Goal: Task Accomplishment & Management: Use online tool/utility

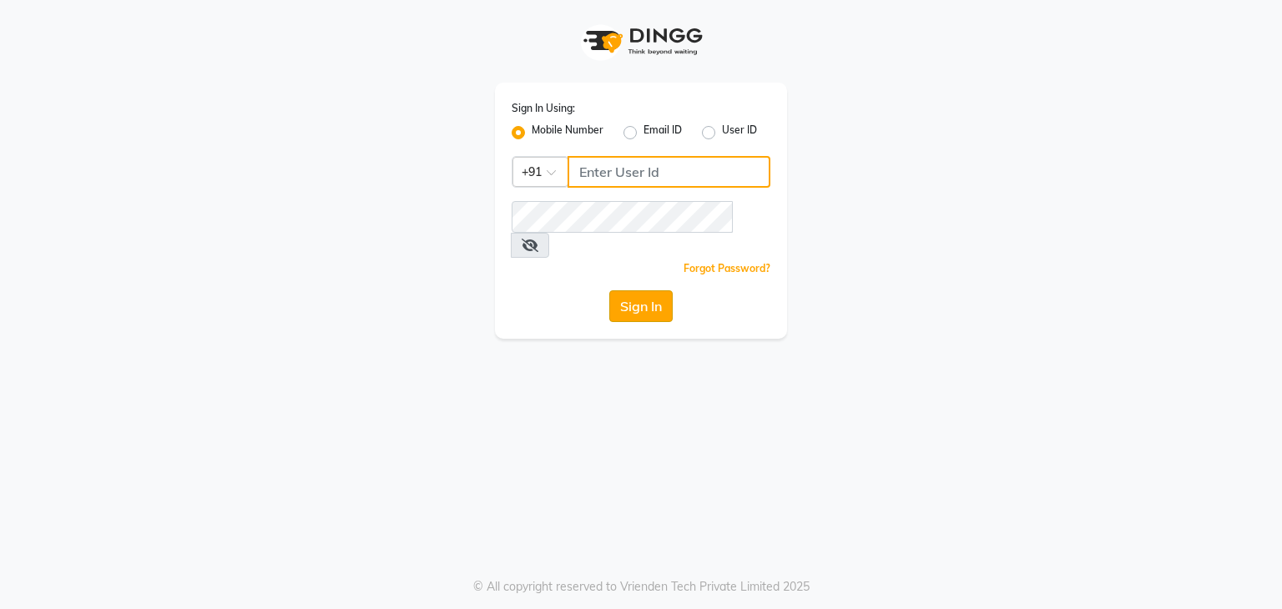
type input "9606817794"
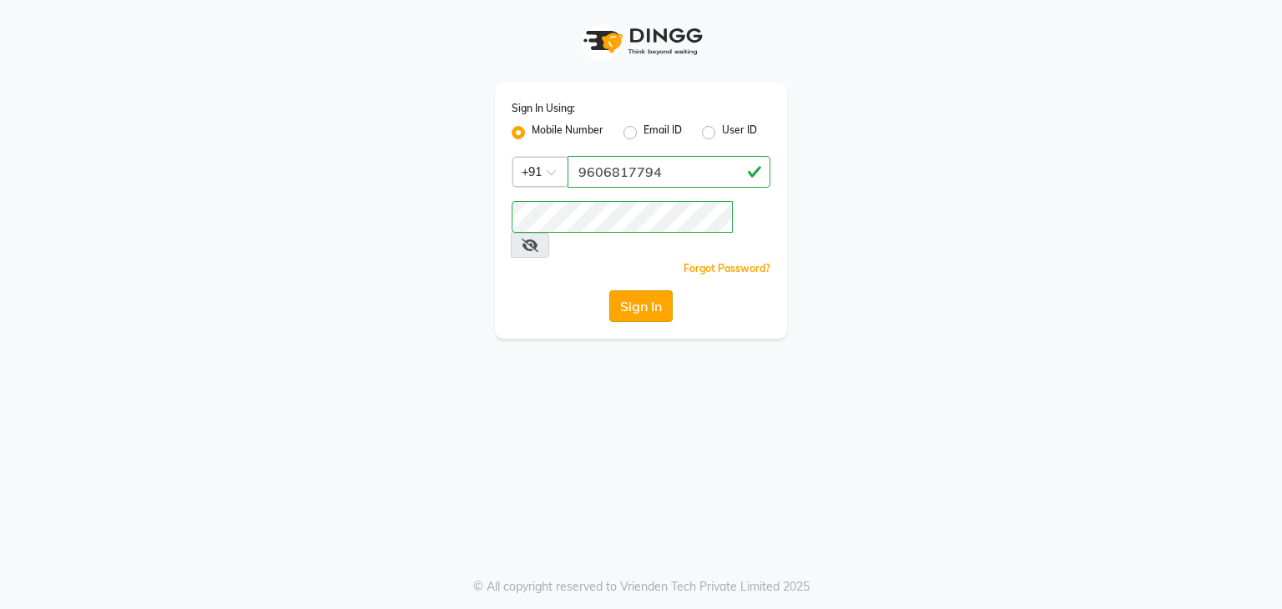
click at [646, 290] on button "Sign In" at bounding box center [640, 306] width 63 height 32
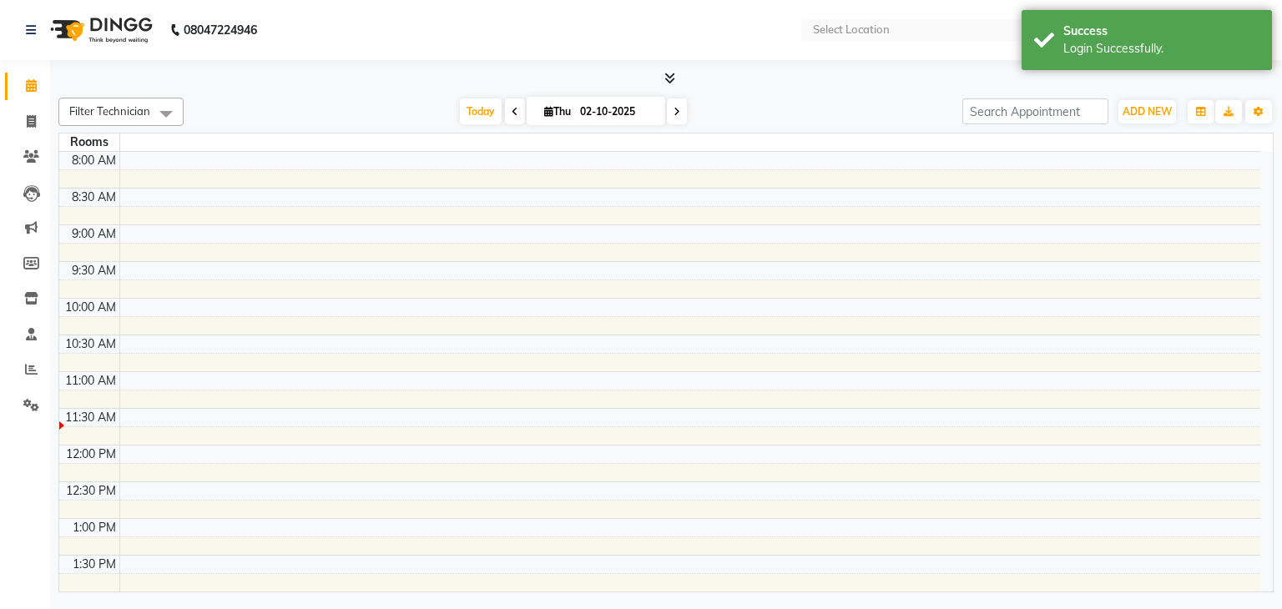
select select "en"
